Goal: Information Seeking & Learning: Stay updated

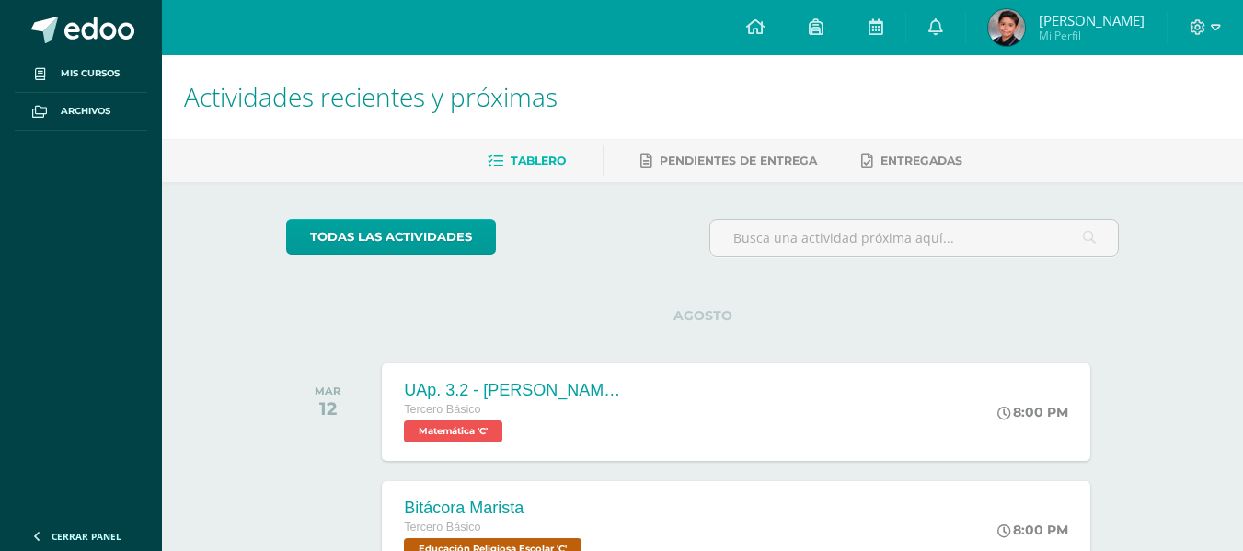
click at [966, 21] on link "Fabián Alexander Mi Perfil" at bounding box center [1066, 27] width 201 height 55
click at [944, 22] on link at bounding box center [935, 27] width 59 height 55
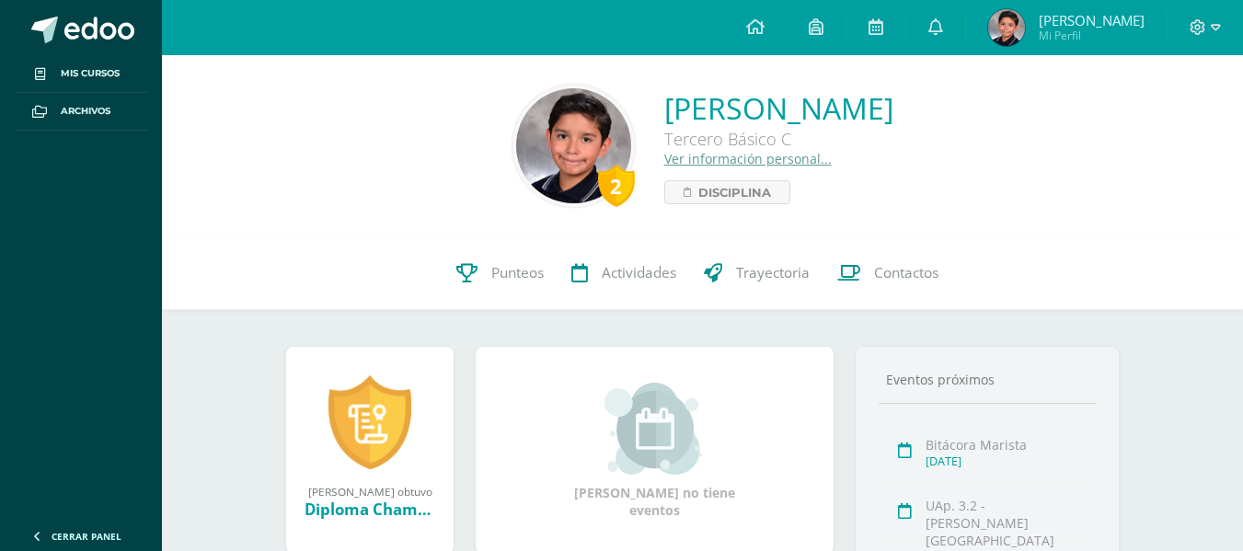
click at [944, 22] on link at bounding box center [935, 27] width 59 height 55
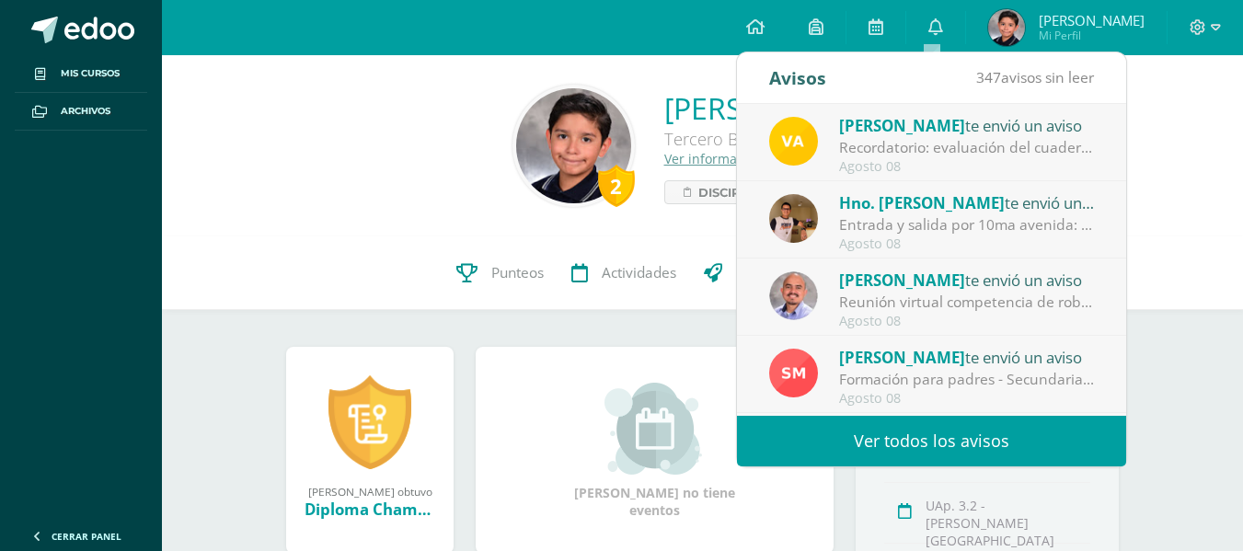
click at [1020, 143] on div "Recordatorio: evaluación del cuaderno (tercera unidad): Buenas tardes, estimado…" at bounding box center [967, 147] width 256 height 21
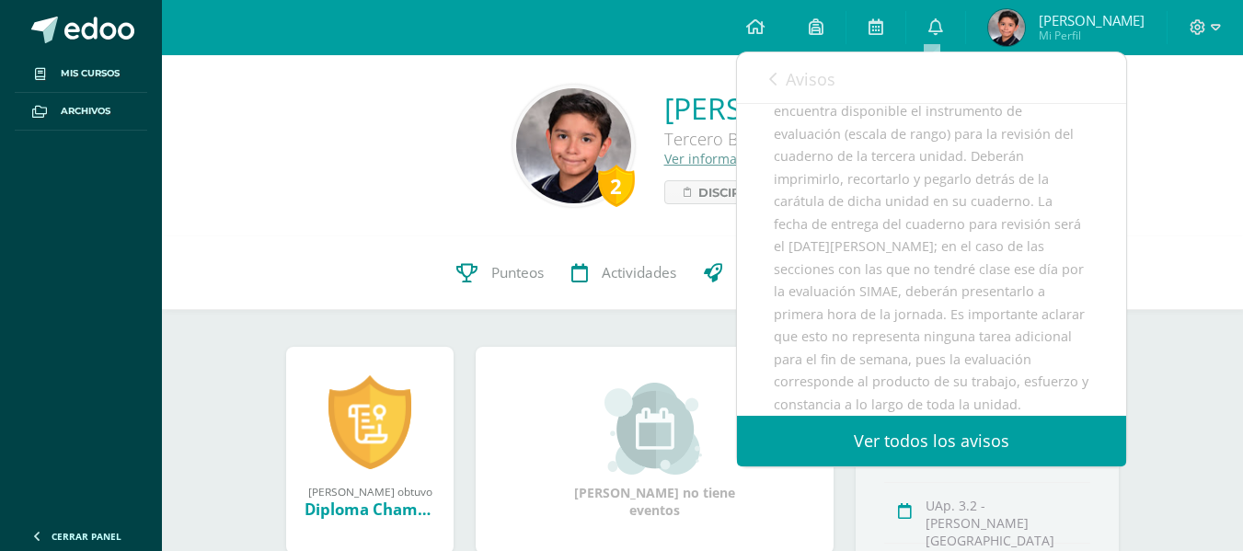
scroll to position [276, 0]
click at [972, 249] on div "Buenas tardes, estimados estudiantes: les recuerdo que en la plataforma Teams y…" at bounding box center [931, 262] width 315 height 496
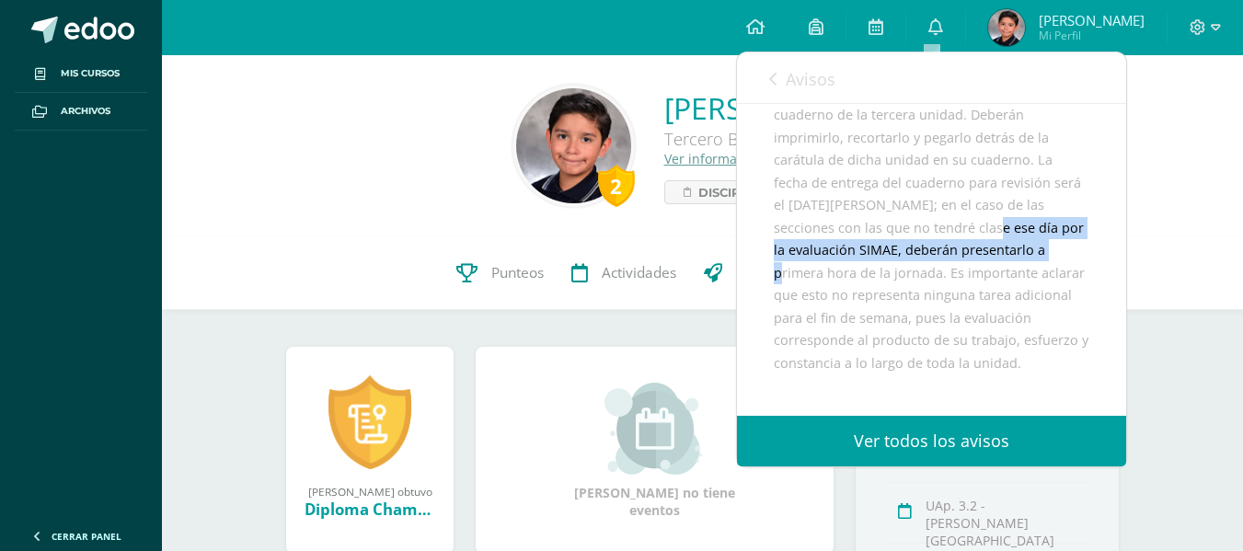
drag, startPoint x: 946, startPoint y: 254, endPoint x: 1029, endPoint y: 263, distance: 83.3
click at [1029, 263] on div "Buenas tardes, estimados estudiantes: les recuerdo que en la plataforma Teams y…" at bounding box center [931, 262] width 315 height 496
click at [999, 271] on div "Buenas tardes, estimados estudiantes: les recuerdo que en la plataforma Teams y…" at bounding box center [931, 262] width 315 height 496
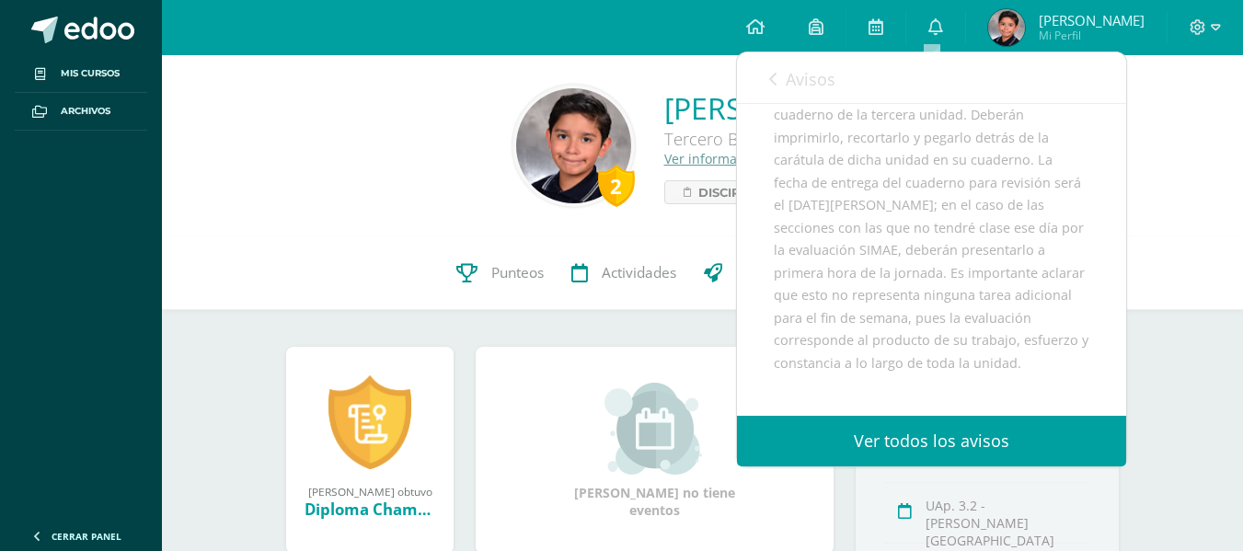
click at [967, 277] on div "Buenas tardes, estimados estudiantes: les recuerdo que en la plataforma Teams y…" at bounding box center [931, 262] width 315 height 496
click at [932, 289] on div "Buenas tardes, estimados estudiantes: les recuerdo que en la plataforma Teams y…" at bounding box center [931, 262] width 315 height 496
click at [947, 300] on div "Buenas tardes, estimados estudiantes: les recuerdo que en la plataforma Teams y…" at bounding box center [931, 262] width 315 height 496
click at [794, 87] on span "Avisos" at bounding box center [810, 79] width 50 height 22
